Goal: Navigation & Orientation: Find specific page/section

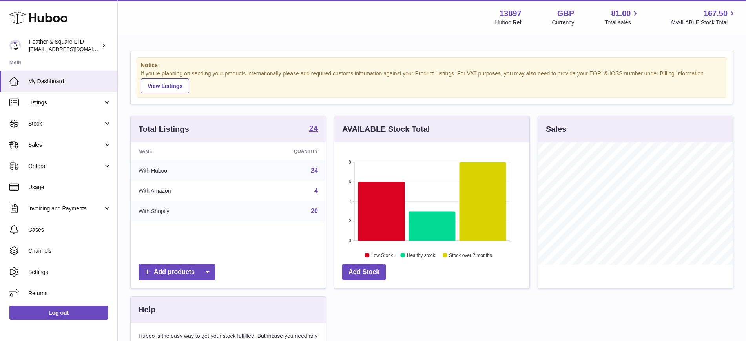
scroll to position [123, 195]
click at [55, 145] on span "Sales" at bounding box center [65, 144] width 75 height 7
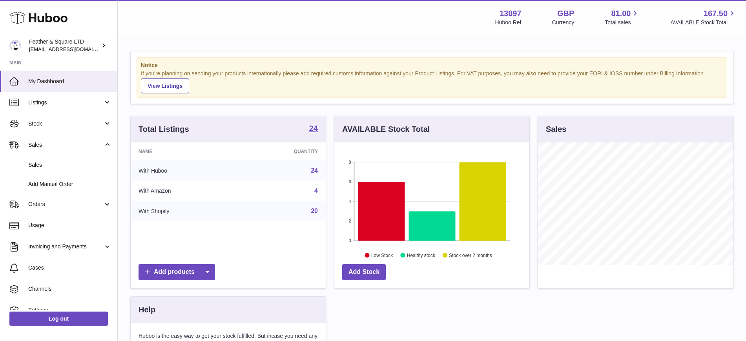
click at [43, 167] on span "Sales" at bounding box center [69, 164] width 83 height 7
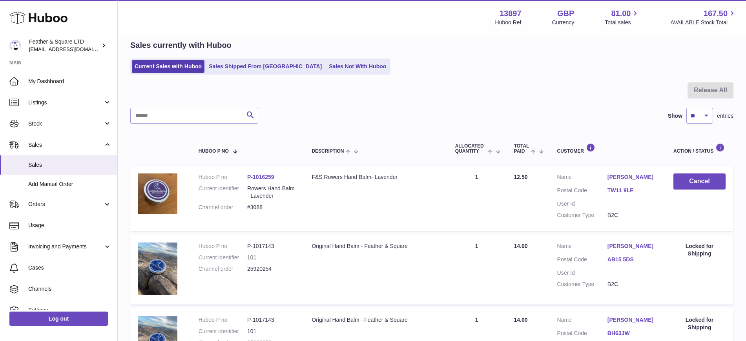
scroll to position [31, 0]
click at [51, 131] on link "Stock" at bounding box center [58, 123] width 117 height 21
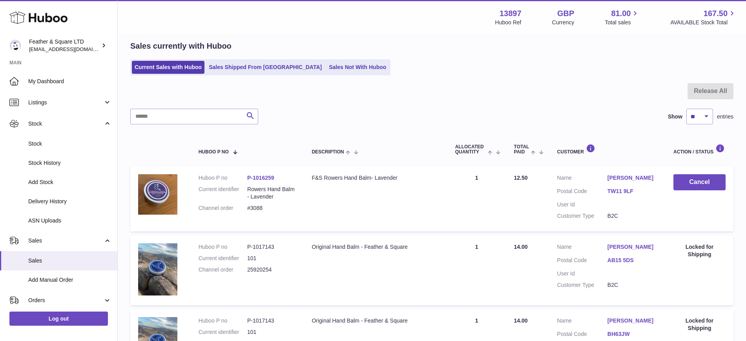
click at [51, 148] on link "Stock" at bounding box center [58, 143] width 117 height 19
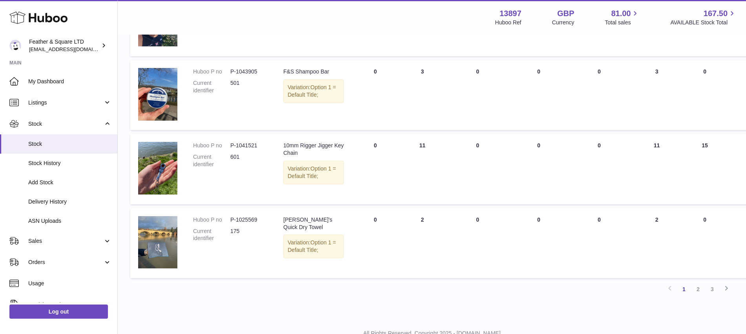
scroll to position [589, 0]
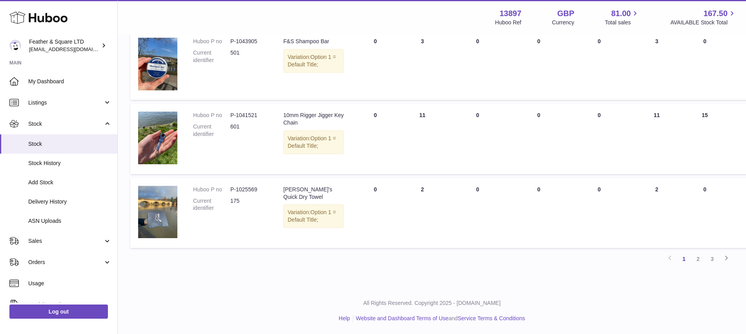
click at [703, 261] on link "2" at bounding box center [699, 259] width 14 height 14
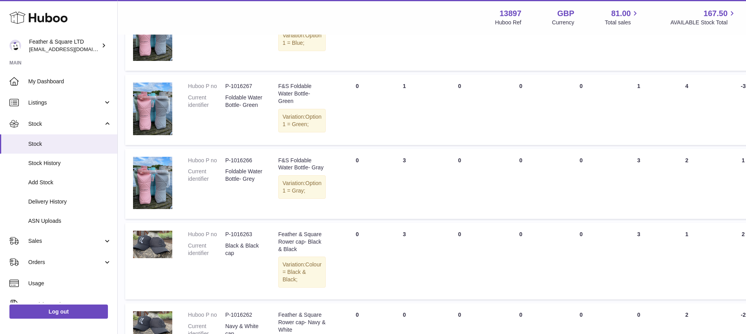
scroll to position [726, 5]
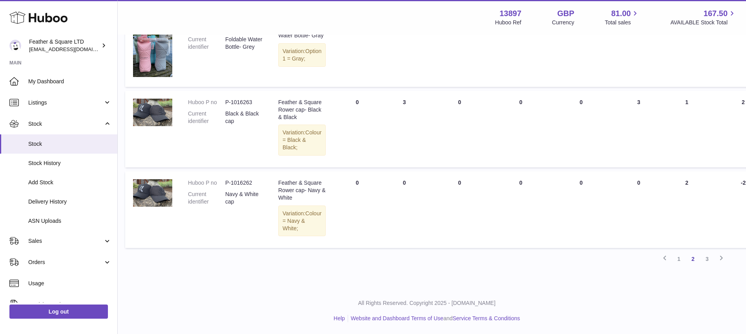
click at [705, 257] on link "3" at bounding box center [708, 259] width 14 height 14
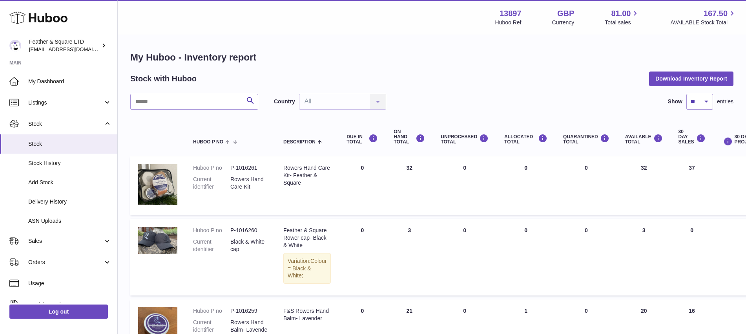
click at [49, 127] on span "Stock" at bounding box center [65, 123] width 75 height 7
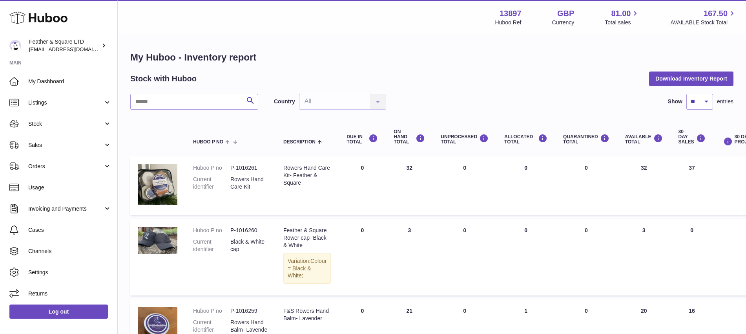
click at [53, 140] on link "Sales" at bounding box center [58, 144] width 117 height 21
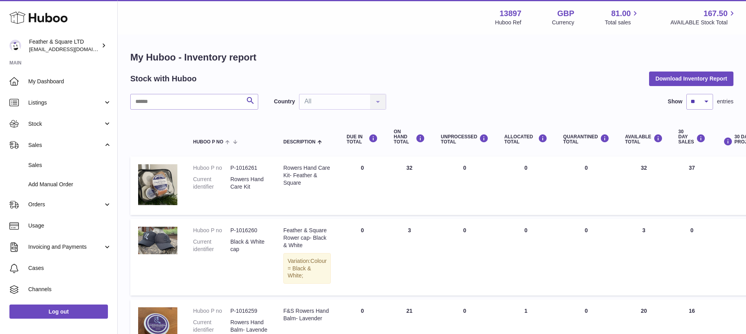
click at [53, 160] on link "Sales" at bounding box center [58, 165] width 117 height 19
